Goal: Check status: Check status

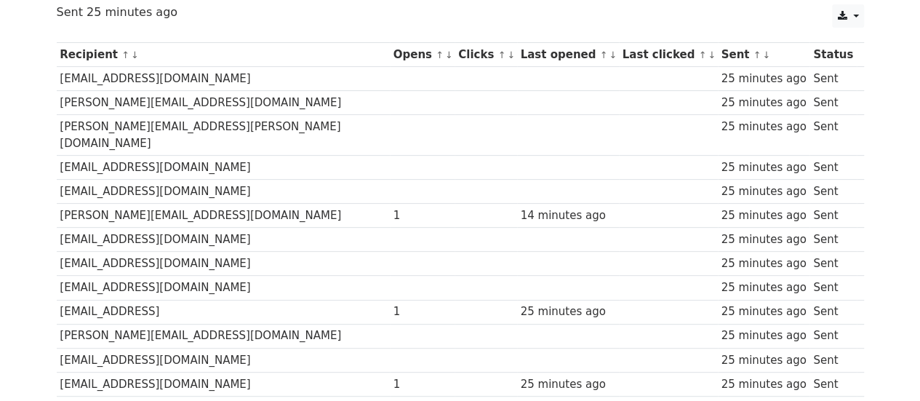
scroll to position [183, 0]
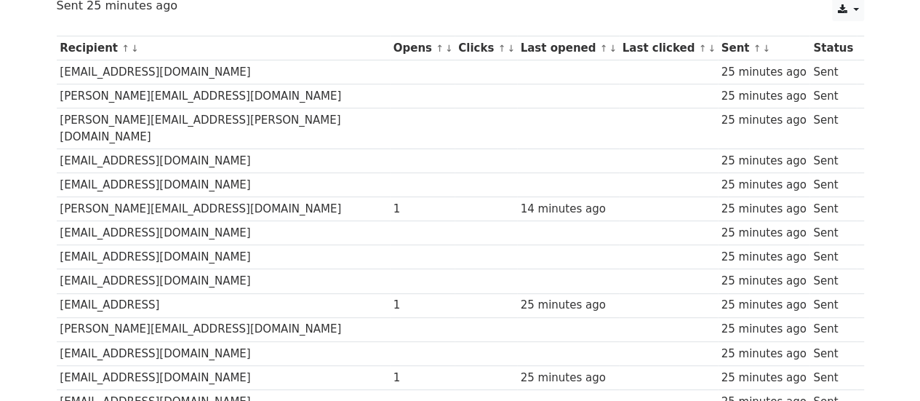
click at [454, 197] on td at bounding box center [485, 209] width 62 height 24
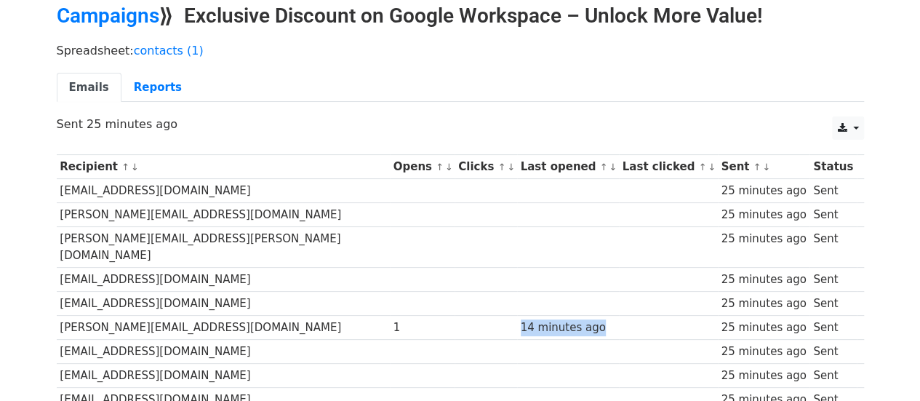
scroll to position [0, 0]
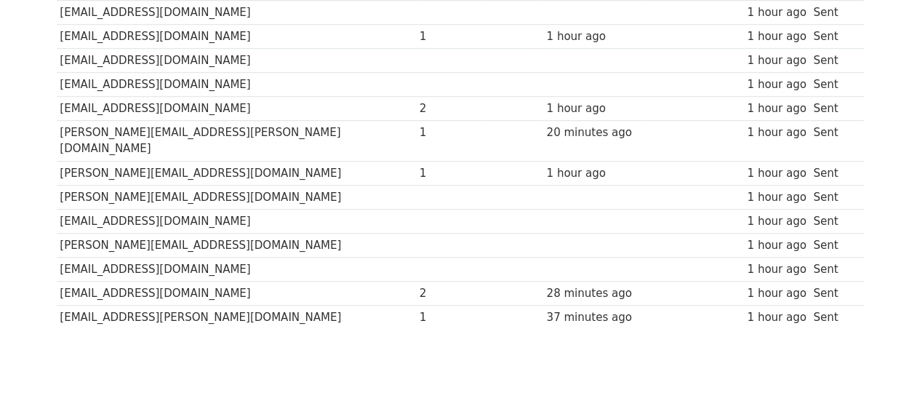
scroll to position [524, 0]
click at [420, 284] on div "2" at bounding box center [449, 292] width 58 height 17
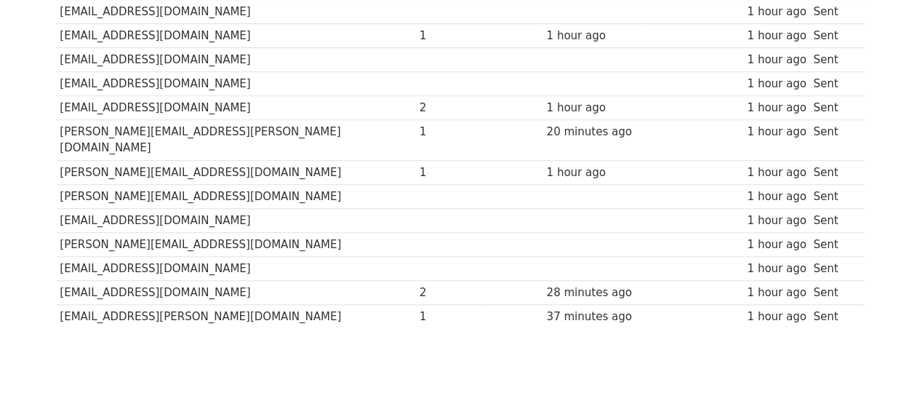
scroll to position [0, 0]
